Goal: Information Seeking & Learning: Learn about a topic

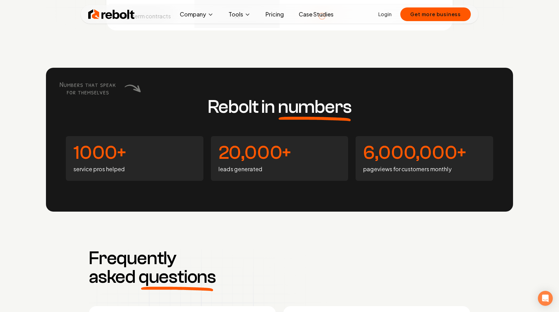
scroll to position [2323, 0]
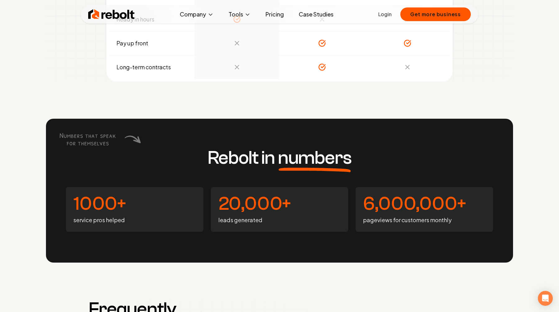
click at [277, 14] on link "Pricing" at bounding box center [274, 14] width 28 height 12
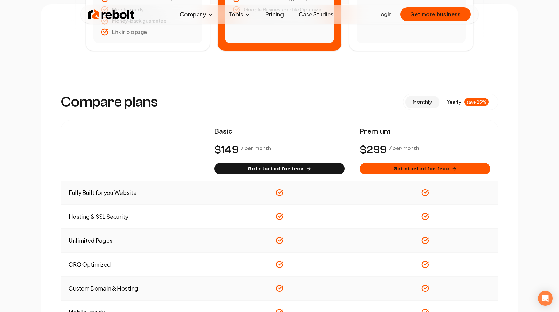
scroll to position [263, 0]
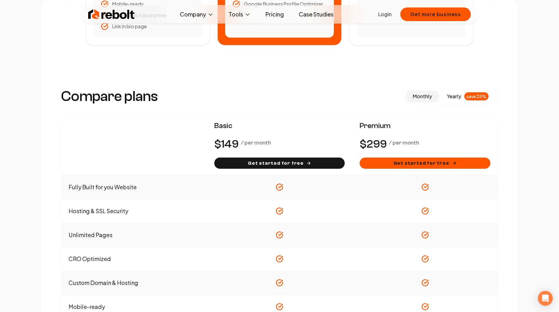
click at [456, 98] on span "yearly" at bounding box center [454, 95] width 14 height 7
click at [426, 96] on span "monthly" at bounding box center [421, 96] width 19 height 7
click at [456, 95] on span "yearly" at bounding box center [454, 95] width 14 height 7
click at [417, 99] on span "monthly" at bounding box center [421, 96] width 19 height 7
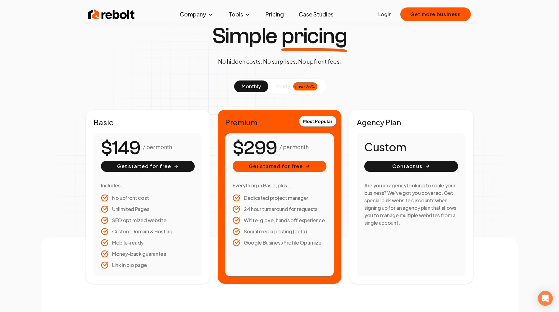
scroll to position [20, 0]
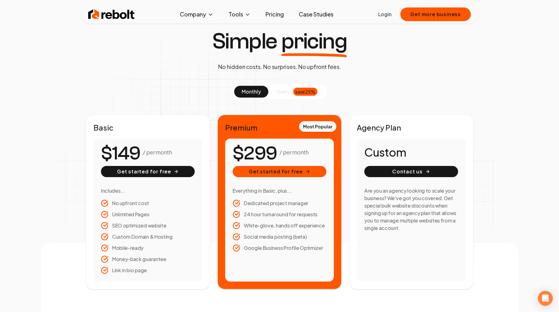
click at [292, 92] on button "yearly save 25%" at bounding box center [296, 92] width 56 height 12
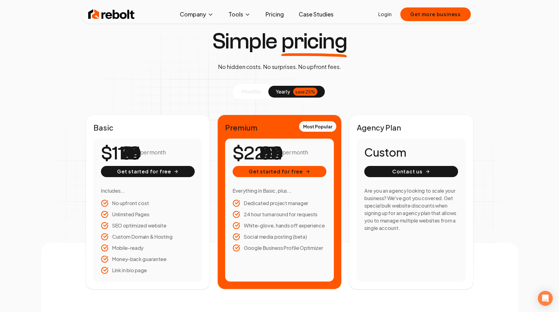
click at [259, 90] on span "monthly" at bounding box center [250, 91] width 19 height 7
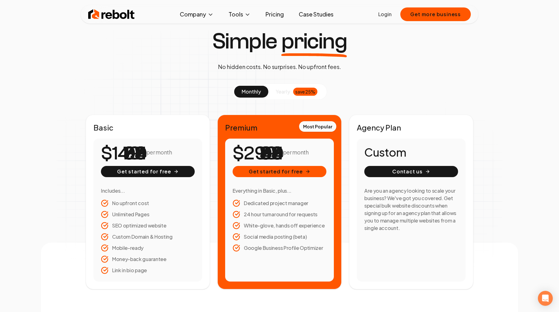
scroll to position [0, 0]
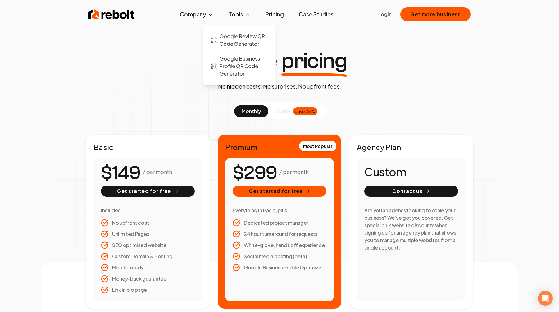
click at [232, 17] on button "Tools" at bounding box center [239, 14] width 32 height 12
click at [198, 16] on button "Company" at bounding box center [197, 14] width 44 height 12
click at [180, 38] on span "About" at bounding box center [184, 36] width 15 height 7
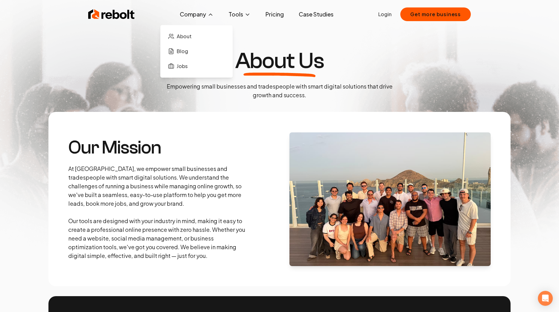
click at [205, 15] on button "Company" at bounding box center [197, 14] width 44 height 12
click at [186, 37] on span "About" at bounding box center [184, 36] width 15 height 7
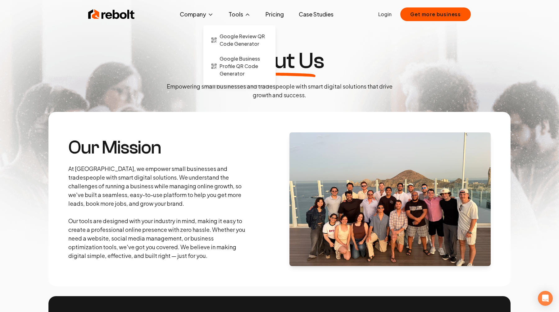
click at [249, 13] on icon at bounding box center [247, 14] width 6 height 6
click at [284, 16] on link "Pricing" at bounding box center [274, 14] width 28 height 12
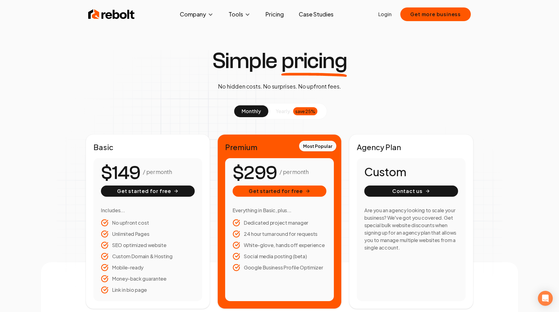
drag, startPoint x: 109, startPoint y: 171, endPoint x: 179, endPoint y: 174, distance: 70.2
click at [179, 174] on div "/ per month" at bounding box center [148, 172] width 94 height 15
click at [205, 13] on button "Company" at bounding box center [197, 14] width 44 height 12
click at [183, 33] on span "About" at bounding box center [184, 36] width 15 height 7
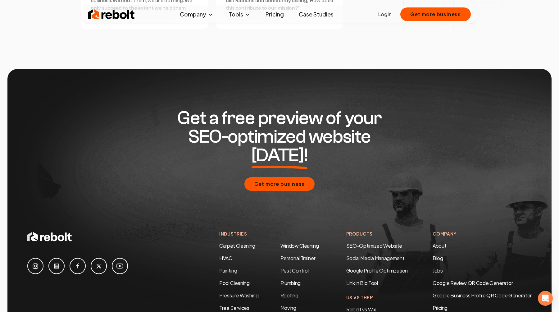
scroll to position [1777, 0]
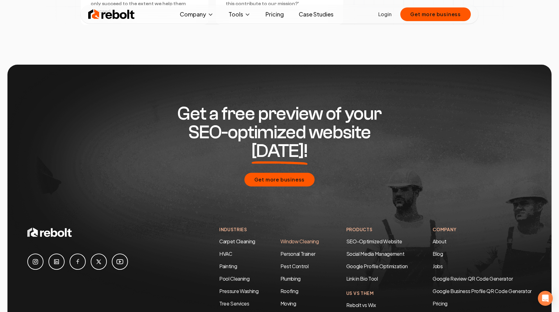
click at [305, 238] on link "Window Cleaning" at bounding box center [299, 241] width 38 height 7
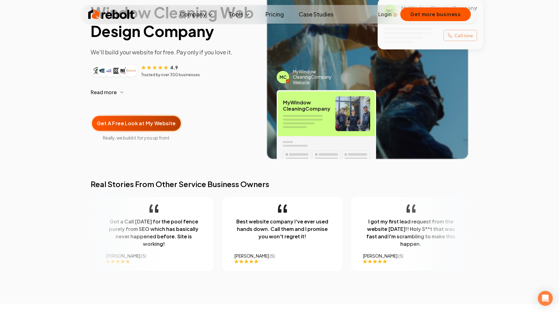
scroll to position [65, 0]
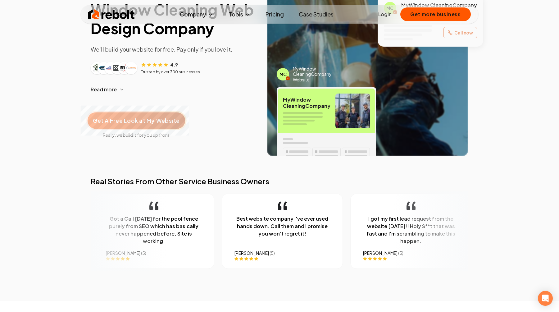
click at [142, 120] on span "Get A Free Look at My Website" at bounding box center [136, 120] width 87 height 8
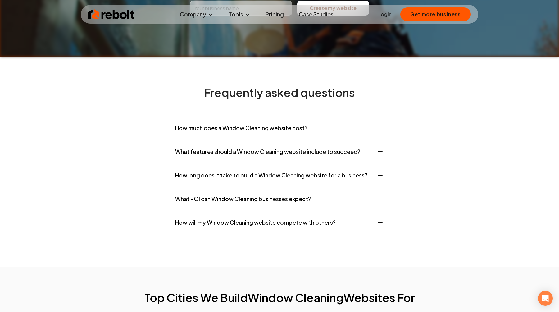
scroll to position [2444, 0]
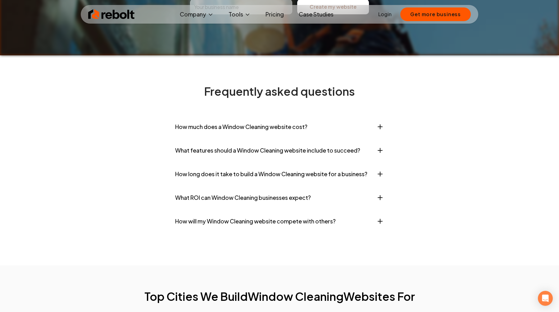
click at [259, 136] on button "How much does a Window Cleaning website cost?" at bounding box center [279, 126] width 209 height 19
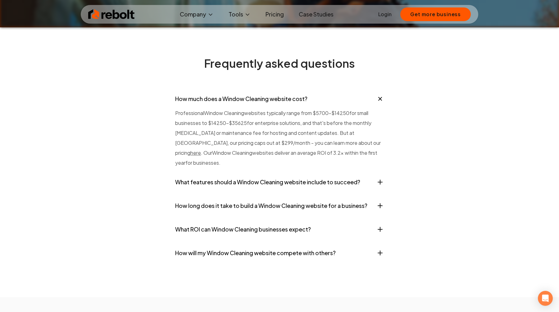
scroll to position [2472, 0]
